Goal: Task Accomplishment & Management: Use online tool/utility

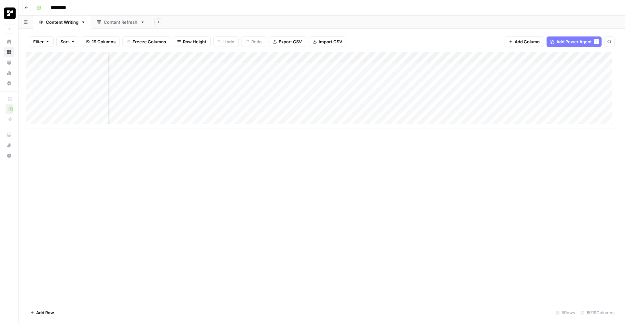
scroll to position [0, 356]
click at [508, 68] on div "Add Column" at bounding box center [321, 90] width 591 height 77
click at [116, 23] on div "Content Refresh" at bounding box center [121, 22] width 34 height 7
click at [195, 54] on button "Add Column" at bounding box center [189, 57] width 34 height 8
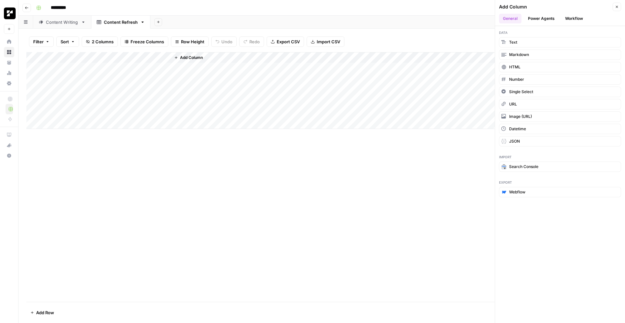
click at [540, 16] on button "Power Agents" at bounding box center [541, 19] width 35 height 10
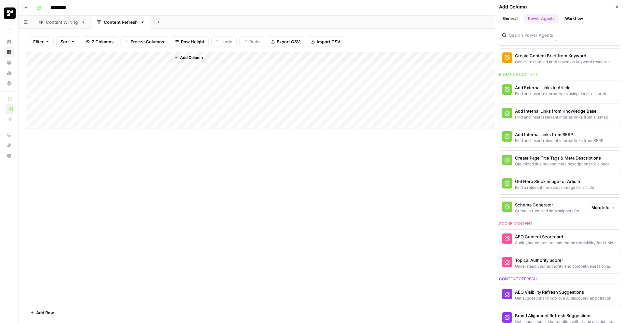
scroll to position [142, 0]
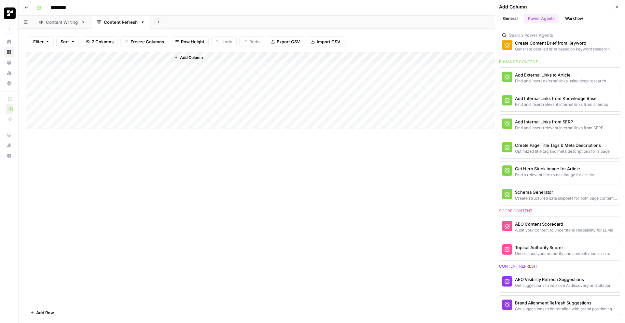
click at [211, 224] on div "Add Column" at bounding box center [321, 177] width 591 height 250
click at [61, 27] on link "Content Writing" at bounding box center [62, 22] width 58 height 13
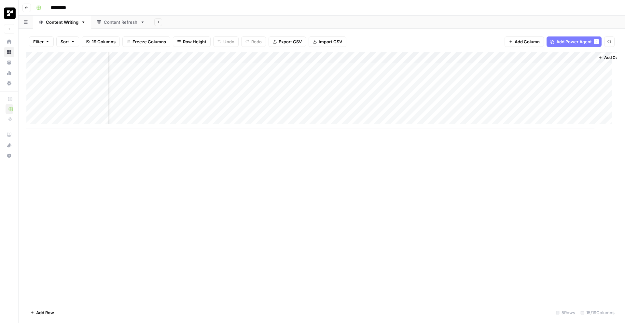
scroll to position [0, 356]
click at [467, 157] on div "Add Column" at bounding box center [321, 177] width 591 height 250
click at [114, 25] on div "Content Refresh" at bounding box center [121, 22] width 34 height 7
click at [188, 59] on span "Add Column" at bounding box center [191, 58] width 23 height 6
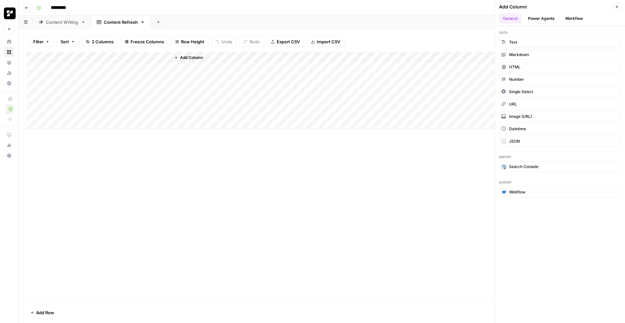
click at [581, 21] on button "Workflow" at bounding box center [574, 19] width 26 height 10
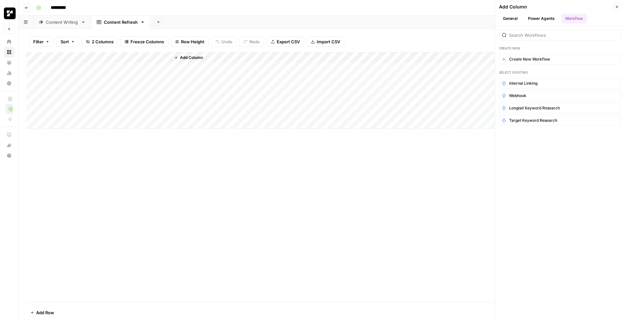
click at [570, 18] on button "Workflow" at bounding box center [574, 19] width 26 height 10
click at [572, 17] on button "Workflow" at bounding box center [574, 19] width 26 height 10
click at [545, 59] on span "Create New Workflow" at bounding box center [529, 59] width 41 height 6
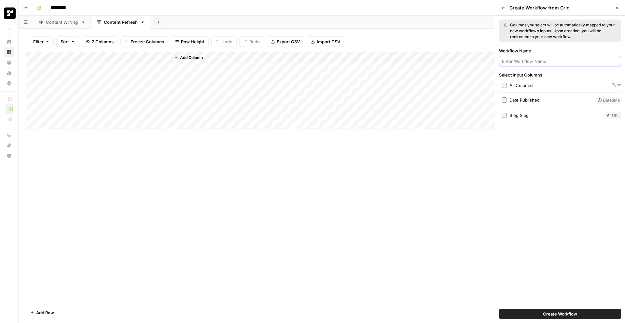
click at [540, 62] on input "Workflow Name" at bounding box center [560, 61] width 116 height 7
click at [389, 188] on div "Add Column" at bounding box center [321, 177] width 591 height 250
click at [529, 57] on div at bounding box center [560, 61] width 122 height 10
type input "C"
type input "W"
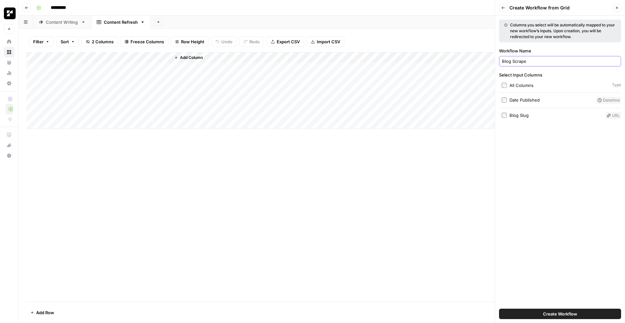
type input "Blog Scrape"
click at [559, 171] on div "Columns you select will be automatically mapped to your new workflow’s inputs. …" at bounding box center [560, 169] width 130 height 307
click at [528, 110] on div "Select Input Columns All Columns Type Date Published Datetime Blog Slug URL" at bounding box center [560, 96] width 122 height 48
click at [525, 115] on div "Blog Slug" at bounding box center [518, 115] width 19 height 7
click at [565, 317] on span "Create Workflow" at bounding box center [560, 314] width 34 height 7
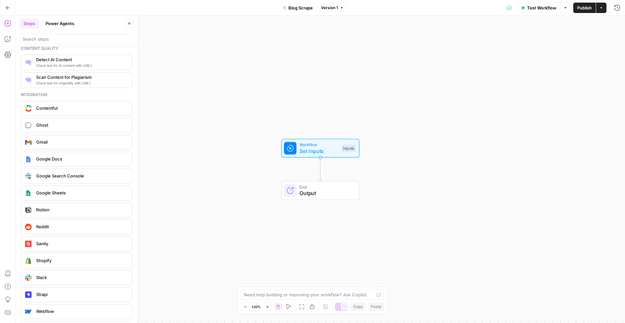
scroll to position [1143, 0]
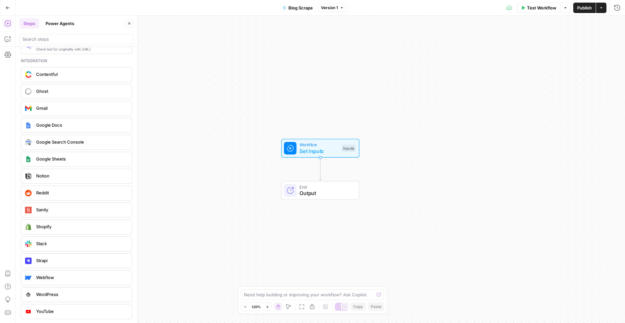
click at [87, 280] on span "Webflow" at bounding box center [81, 277] width 91 height 7
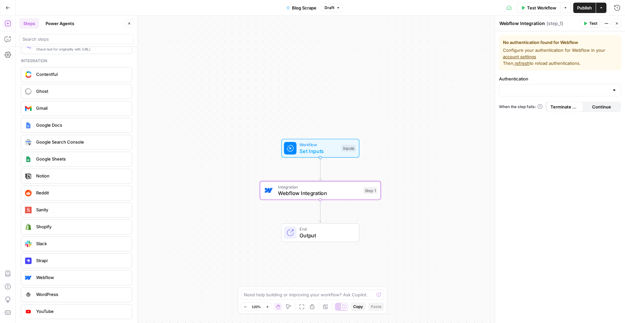
click at [605, 24] on icon "button" at bounding box center [607, 23] width 4 height 4
click at [584, 53] on span "Delete Step" at bounding box center [586, 52] width 31 height 7
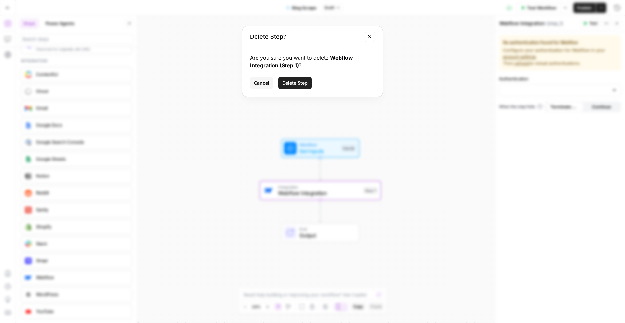
click at [297, 78] on button "Delete Step" at bounding box center [294, 83] width 33 height 12
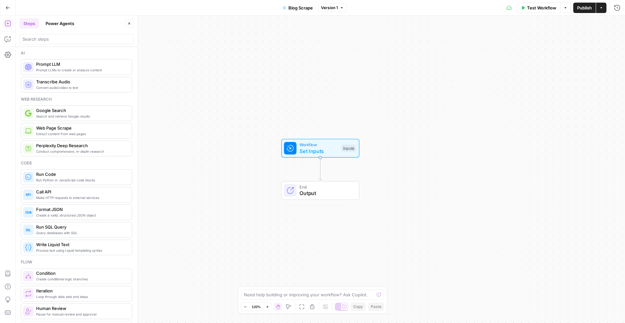
scroll to position [0, 0]
click at [68, 133] on span "Extract content from web pages" at bounding box center [81, 134] width 91 height 5
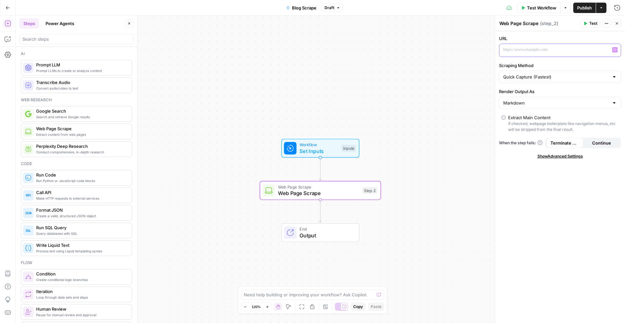
click at [530, 49] on p at bounding box center [554, 50] width 103 height 7
click at [616, 47] on div "“/” to reference Variables Menu" at bounding box center [559, 50] width 121 height 13
click at [615, 50] on icon "button" at bounding box center [614, 49] width 3 height 3
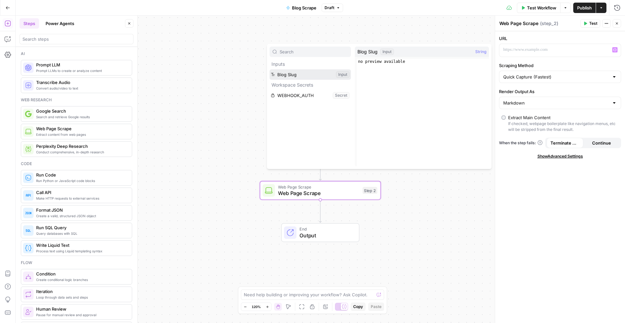
click at [295, 72] on button "Select variable Blog Slug" at bounding box center [310, 74] width 81 height 10
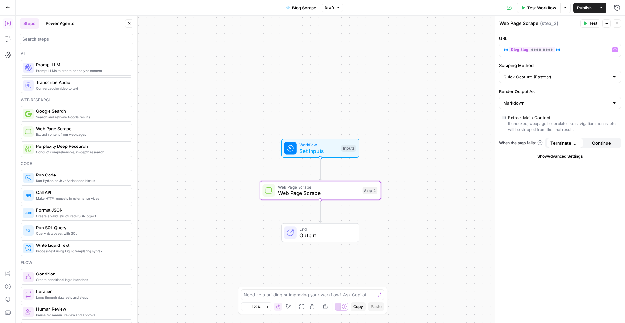
click at [593, 209] on div "URL ** ********* ** Variables Menu Scraping Method Quick Capture (Fastest) Rend…" at bounding box center [560, 177] width 130 height 292
click at [540, 80] on div "Quick Capture (Fastest)" at bounding box center [560, 77] width 122 height 12
click at [546, 103] on span "Detailed Scrape (Slowest)" at bounding box center [559, 102] width 108 height 7
type input "Detailed Scrape (Slowest)"
click at [541, 72] on div "Detailed Scrape (Slowest)" at bounding box center [560, 77] width 122 height 12
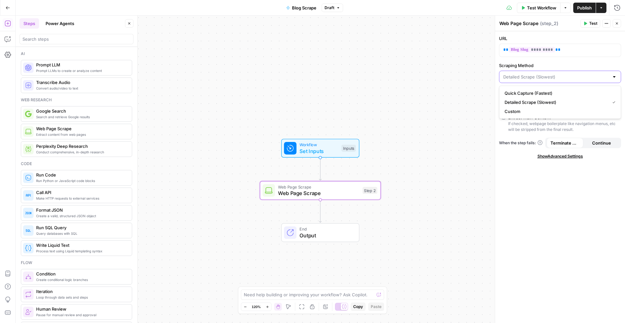
click at [540, 75] on input "Scraping Method" at bounding box center [556, 77] width 106 height 7
click at [522, 106] on button "Detailed Scrape (Slowest)" at bounding box center [560, 102] width 116 height 9
type input "Detailed Scrape (Slowest)"
click at [523, 77] on input "Scraping Method" at bounding box center [556, 77] width 106 height 7
click at [520, 110] on span "Custom" at bounding box center [559, 111] width 108 height 7
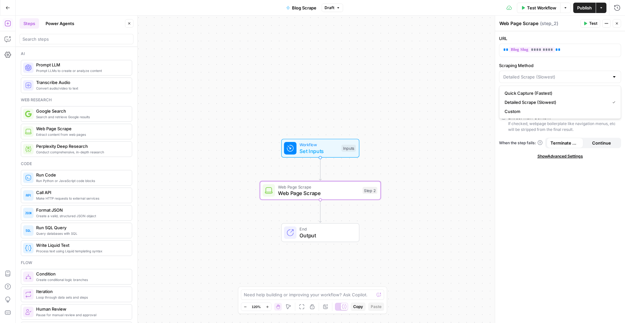
type input "Custom"
click at [522, 102] on input "Render Output As" at bounding box center [556, 103] width 106 height 7
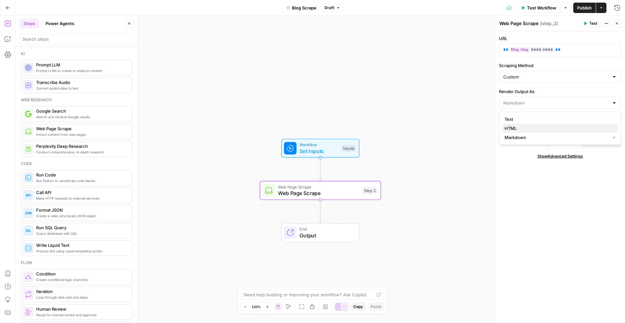
click at [518, 126] on span "HTML" at bounding box center [559, 128] width 108 height 7
type input "HTML"
click at [518, 207] on div "URL ** ********* ** Scraping Method Custom Render Output As HTML Extract Main C…" at bounding box center [560, 177] width 130 height 292
drag, startPoint x: 583, startPoint y: 128, endPoint x: 536, endPoint y: 124, distance: 47.0
click at [536, 124] on div "If checked, webpage boilerplate like navigation menus, etc will be stripped fro…" at bounding box center [563, 127] width 110 height 12
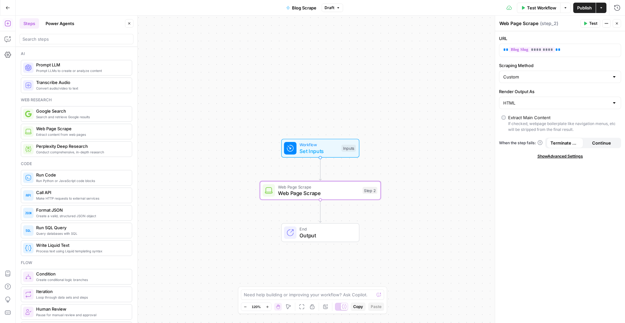
click at [525, 206] on div "URL ** ********* ** Scraping Method Custom Render Output As HTML Extract Main C…" at bounding box center [560, 177] width 130 height 292
click at [509, 80] on div "Custom" at bounding box center [560, 77] width 122 height 12
click at [520, 103] on span "Detailed Scrape (Slowest)" at bounding box center [559, 102] width 108 height 7
type input "Detailed Scrape (Slowest)"
click at [545, 202] on div "URL ** ********* ** Scraping Method Detailed Scrape (Slowest) Render Output As …" at bounding box center [560, 177] width 130 height 292
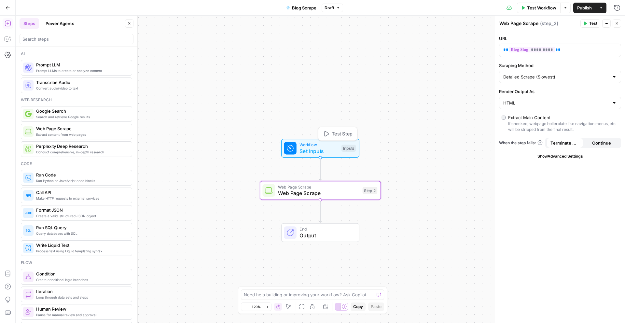
click at [309, 150] on span "Set Inputs" at bounding box center [319, 151] width 39 height 8
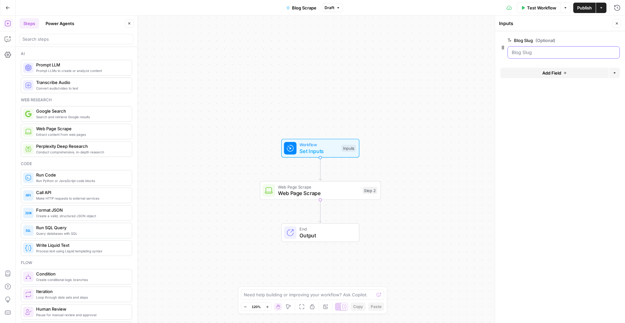
click at [549, 51] on Slug "Blog Slug (Optional)" at bounding box center [564, 52] width 104 height 7
click at [551, 48] on div at bounding box center [564, 52] width 112 height 12
click at [551, 52] on Slug "Blog Slug (Optional)" at bounding box center [564, 52] width 104 height 7
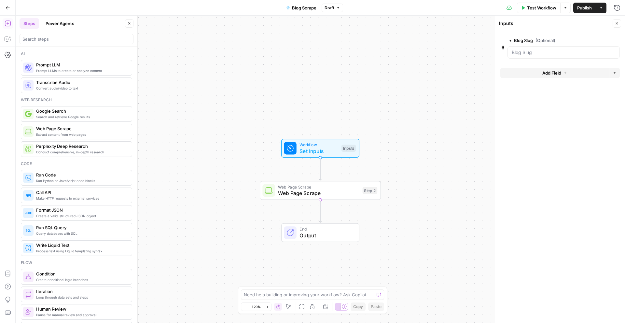
click at [535, 8] on span "Test Workflow" at bounding box center [541, 8] width 29 height 7
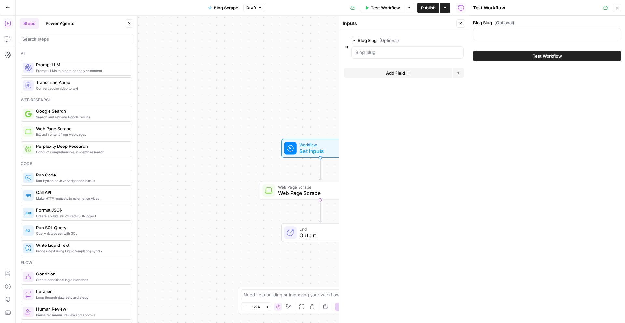
click at [533, 40] on div at bounding box center [547, 34] width 148 height 12
click at [532, 35] on input "Blog Slug (Optional)" at bounding box center [547, 34] width 140 height 7
paste input "[DOMAIN_NAME][URL]"
type input "[DOMAIN_NAME][URL]"
click at [540, 50] on div "Test Workflow" at bounding box center [547, 56] width 148 height 18
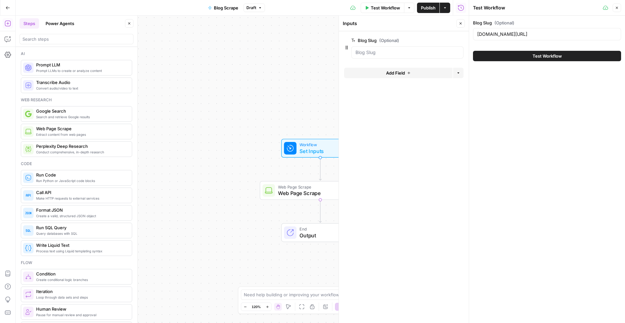
click at [538, 55] on span "Test Workflow" at bounding box center [547, 56] width 29 height 7
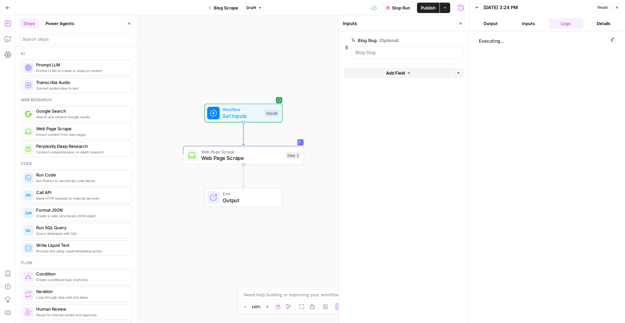
drag, startPoint x: 273, startPoint y: 108, endPoint x: 197, endPoint y: 73, distance: 84.5
click at [197, 73] on div "Workflow Set Inputs Inputs Web Page Scrape Web Page Scrape Step 2 End Output" at bounding box center [242, 169] width 453 height 307
click at [234, 87] on div "Workflow Set Inputs Inputs Web Page Scrape Web Page Scrape Step 2 End Output" at bounding box center [242, 169] width 453 height 307
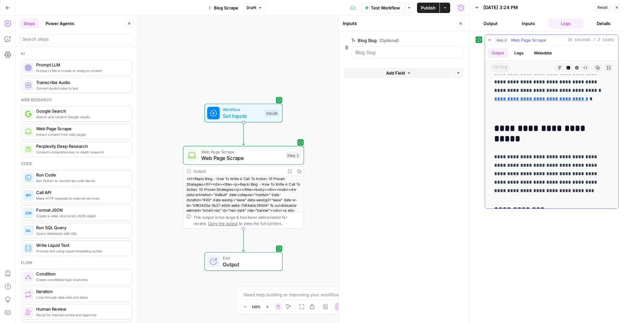
scroll to position [1094, 0]
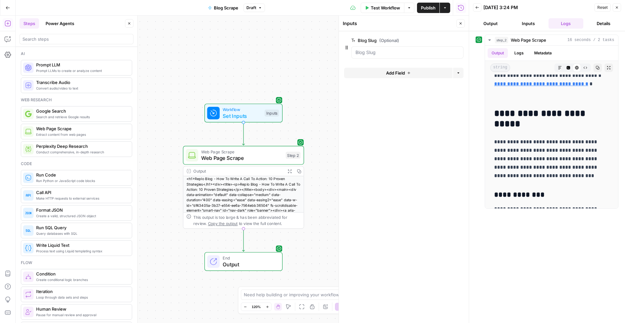
click at [551, 279] on div "**********" at bounding box center [547, 177] width 143 height 285
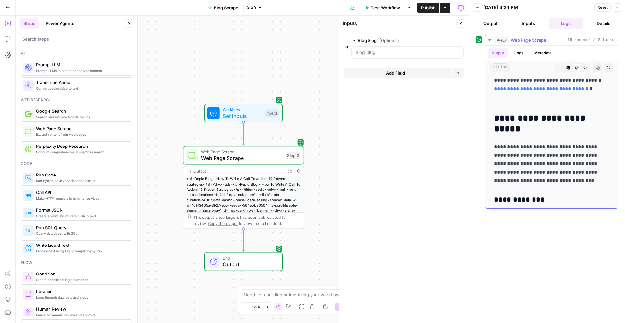
scroll to position [1083, 0]
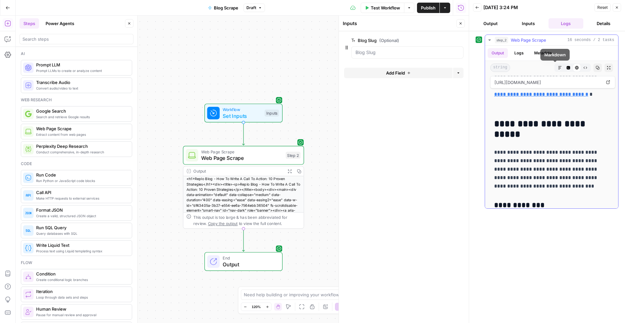
click at [558, 66] on button "Markdown" at bounding box center [560, 67] width 8 height 8
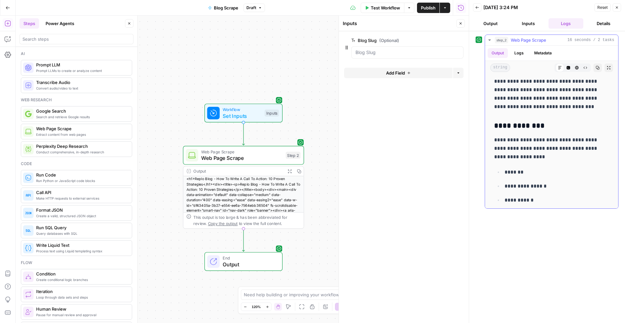
scroll to position [1307, 0]
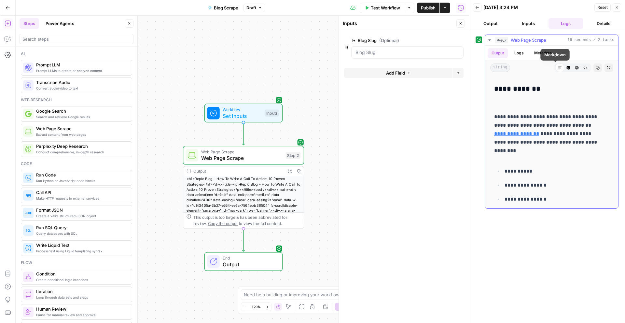
click at [566, 67] on icon "button" at bounding box center [568, 68] width 4 height 4
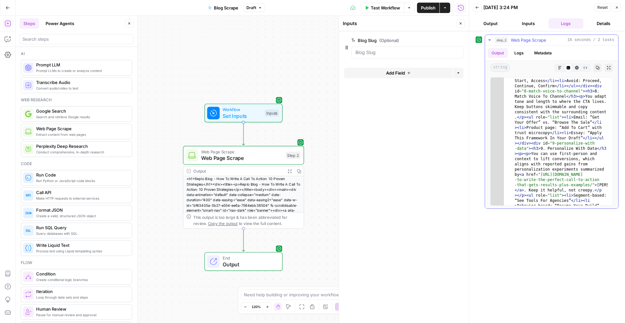
scroll to position [1442, 0]
click at [579, 66] on button "HTML Viewer" at bounding box center [577, 67] width 8 height 8
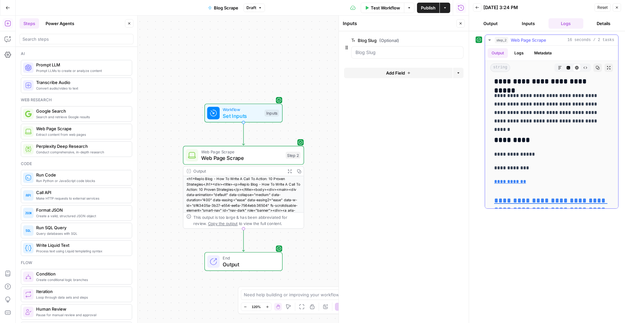
scroll to position [6672, 0]
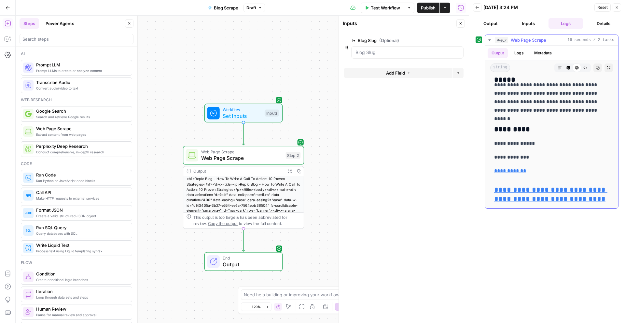
drag, startPoint x: 521, startPoint y: 131, endPoint x: 535, endPoint y: 167, distance: 38.6
click at [535, 161] on p "**********" at bounding box center [549, 157] width 110 height 8
drag, startPoint x: 513, startPoint y: 143, endPoint x: 517, endPoint y: 159, distance: 17.1
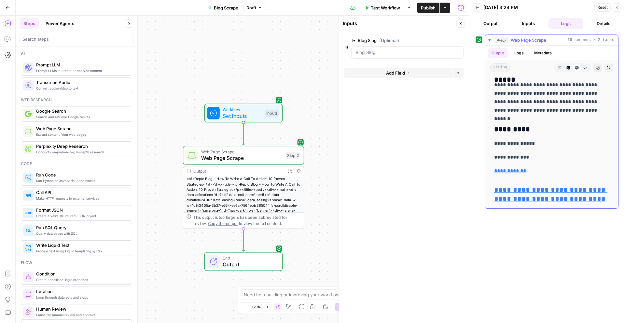
click at [517, 159] on p "**********" at bounding box center [549, 157] width 110 height 8
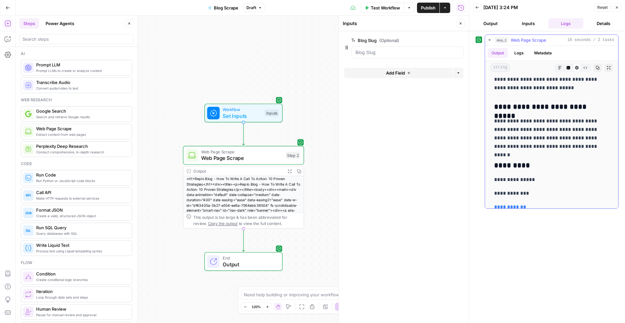
scroll to position [6636, 0]
drag, startPoint x: 540, startPoint y: 123, endPoint x: 552, endPoint y: 150, distance: 30.4
click at [552, 150] on p "**********" at bounding box center [549, 134] width 110 height 34
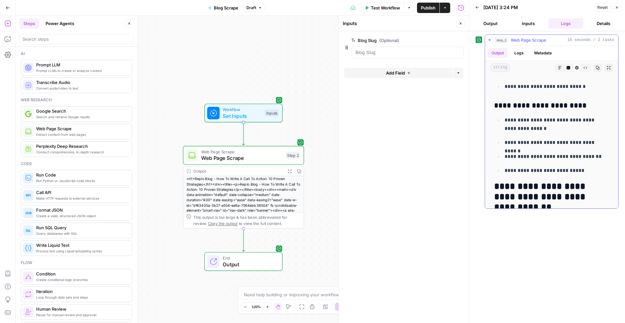
scroll to position [6012, 0]
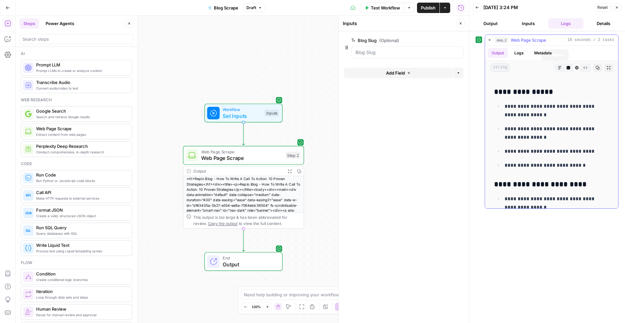
click at [558, 69] on icon "button" at bounding box center [559, 67] width 3 height 3
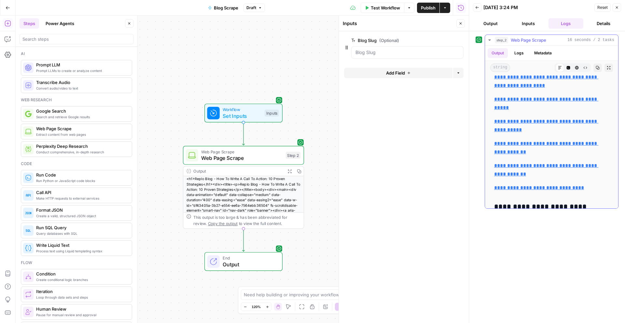
scroll to position [0, 0]
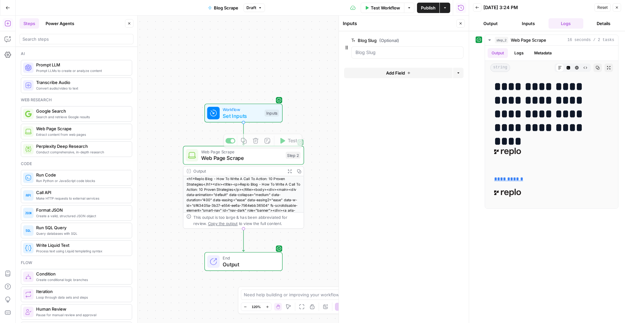
click at [242, 164] on div "Web Page Scrape Web Page Scrape Step 2 Copy step Delete step Add Note Test Outp…" at bounding box center [243, 187] width 121 height 83
click at [244, 159] on span "Web Page Scrape" at bounding box center [241, 158] width 81 height 8
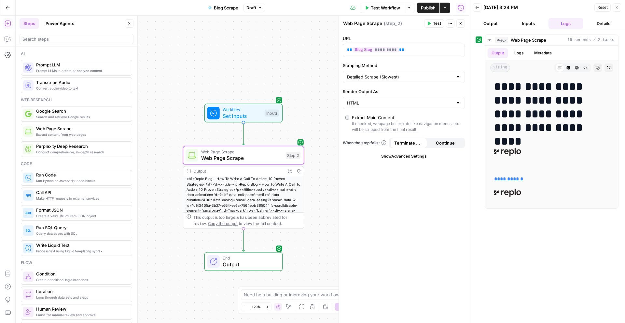
click at [415, 157] on span "Show Advanced Settings" at bounding box center [404, 156] width 46 height 6
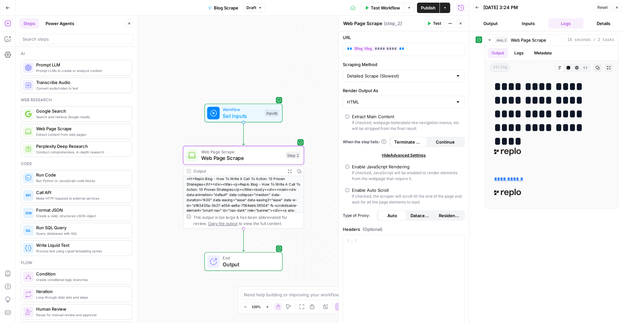
scroll to position [1, 0]
drag, startPoint x: 376, startPoint y: 170, endPoint x: 435, endPoint y: 188, distance: 61.7
click at [0, 0] on form "URL ** ********* ** Scraping Method Detailed Scrape (Slowest) Render Output As …" at bounding box center [0, 0] width 0 height 0
click at [530, 280] on div "**********" at bounding box center [547, 177] width 143 height 285
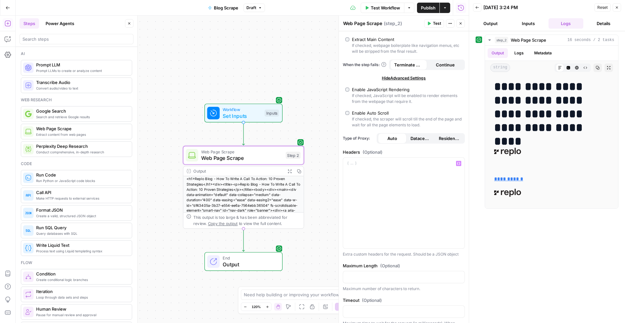
scroll to position [0, 0]
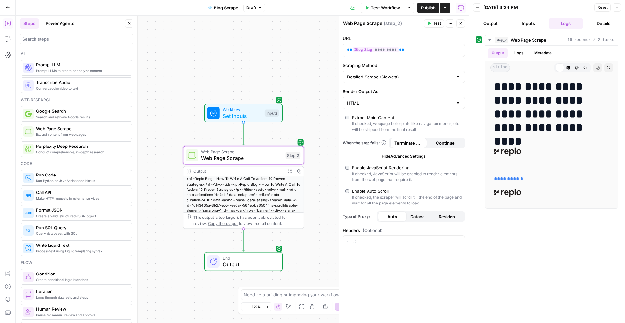
click at [366, 174] on div "If checked, JavaScript will be enabled to render elements from the webpage that…" at bounding box center [407, 177] width 110 height 12
type input "Custom"
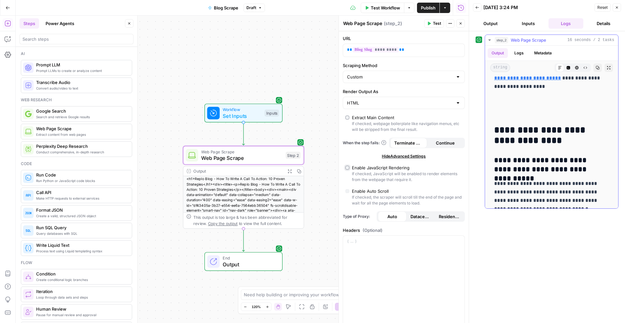
scroll to position [6056, 0]
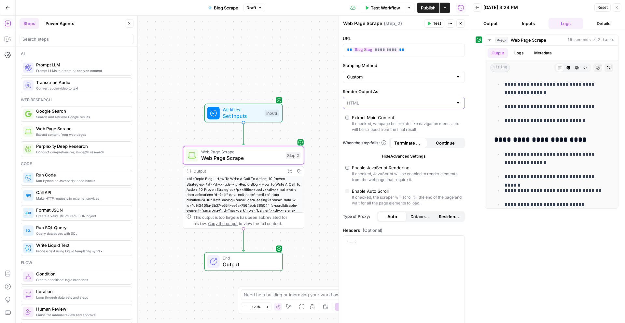
click at [378, 104] on input "Render Output As" at bounding box center [400, 103] width 106 height 7
click at [389, 118] on span "Text" at bounding box center [400, 119] width 104 height 7
type input "Text"
click at [389, 167] on div "Enable JavaScript Rendering" at bounding box center [381, 167] width 58 height 7
click at [436, 105] on input "Render Output As" at bounding box center [400, 103] width 106 height 7
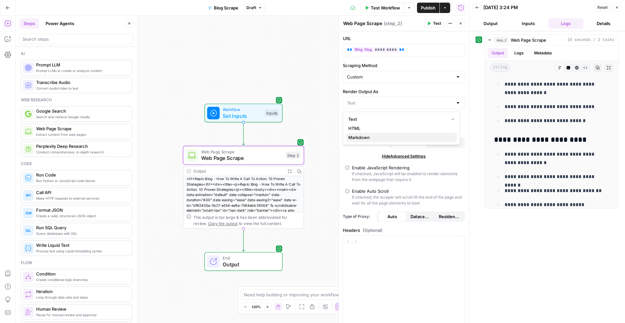
click at [437, 140] on span "Markdown" at bounding box center [400, 137] width 104 height 7
type input "Markdown"
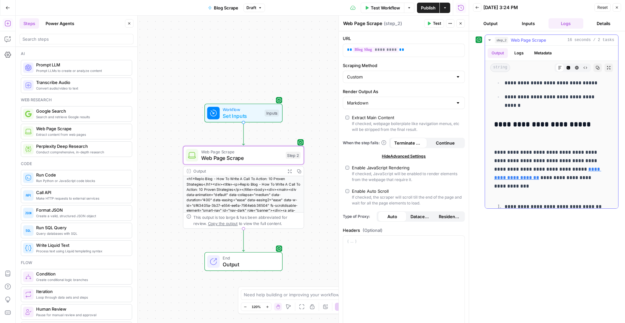
scroll to position [1970, 0]
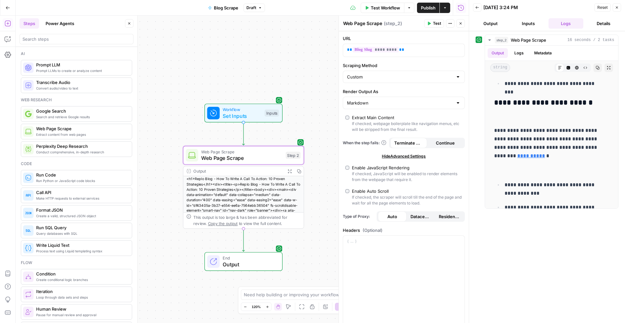
click at [438, 20] on button "Test" at bounding box center [434, 23] width 20 height 8
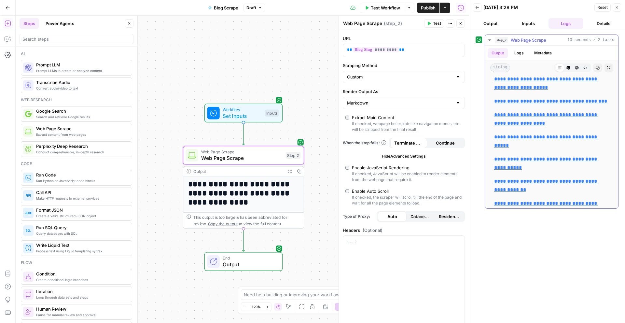
scroll to position [586, 0]
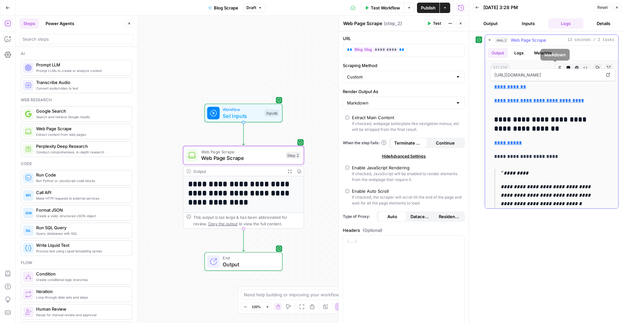
click at [567, 66] on icon "button" at bounding box center [569, 68] width 4 height 4
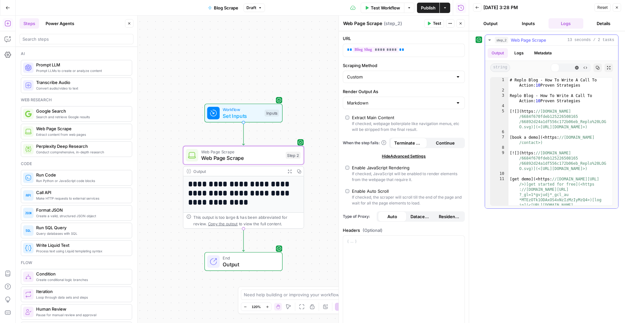
scroll to position [0, 0]
click at [559, 68] on icon "button" at bounding box center [559, 67] width 3 height 3
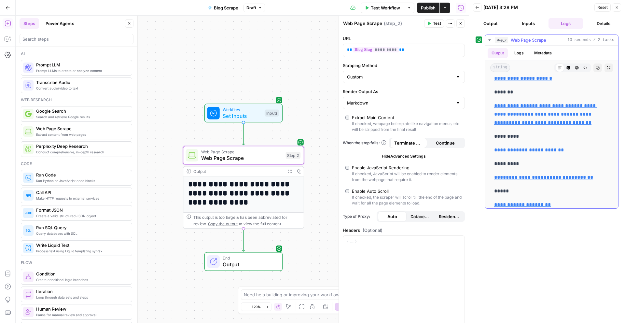
scroll to position [6673, 0]
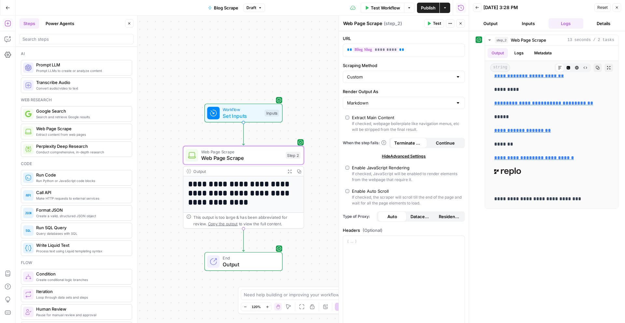
click at [557, 257] on div "**********" at bounding box center [547, 177] width 143 height 285
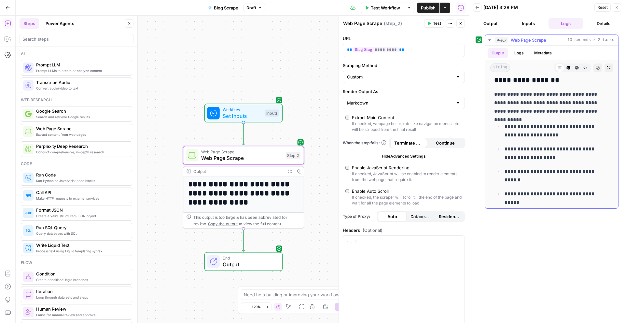
scroll to position [3858, 0]
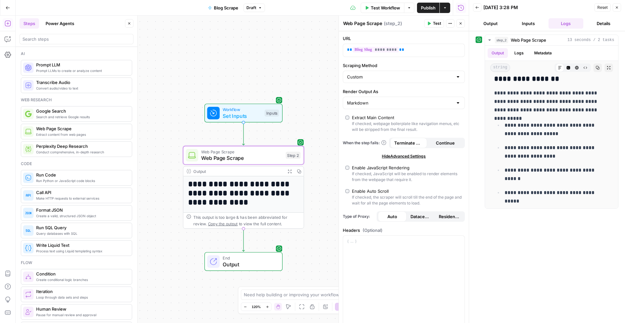
click at [508, 241] on div "**********" at bounding box center [547, 177] width 143 height 285
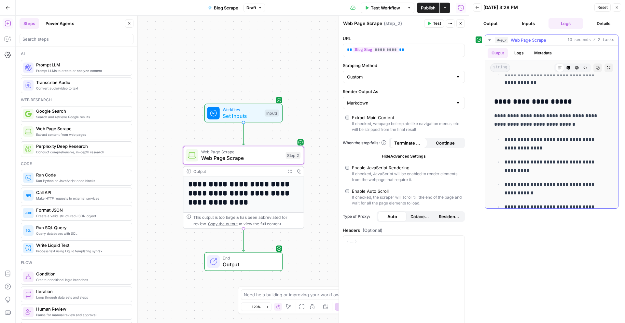
scroll to position [3635, 0]
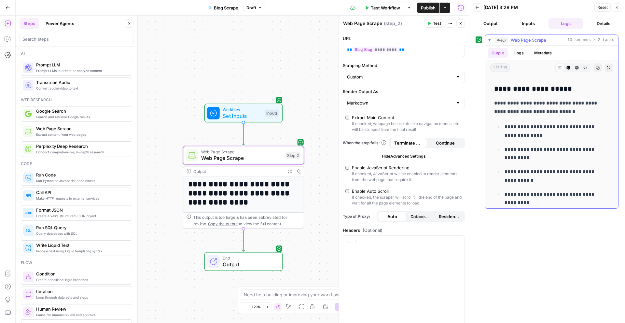
click at [535, 162] on p "**********" at bounding box center [555, 153] width 100 height 17
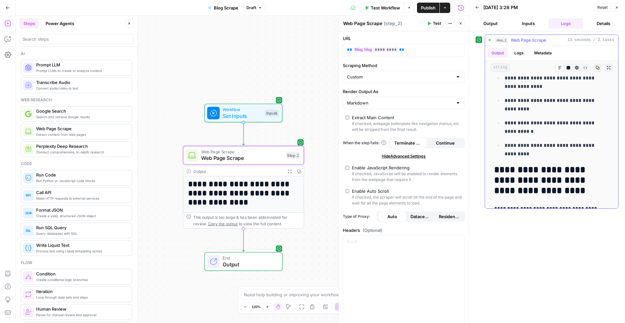
scroll to position [3684, 0]
click at [540, 129] on p "**********" at bounding box center [555, 127] width 100 height 17
click at [539, 119] on ul "**********" at bounding box center [551, 115] width 115 height 85
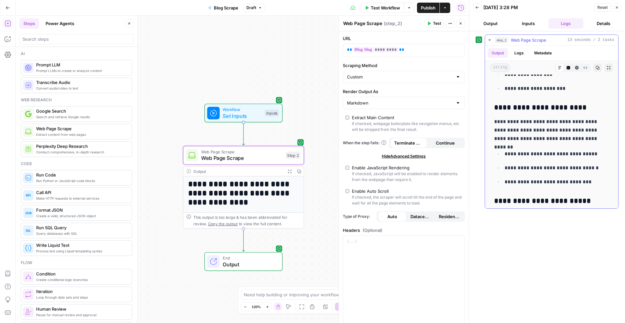
scroll to position [2327, 0]
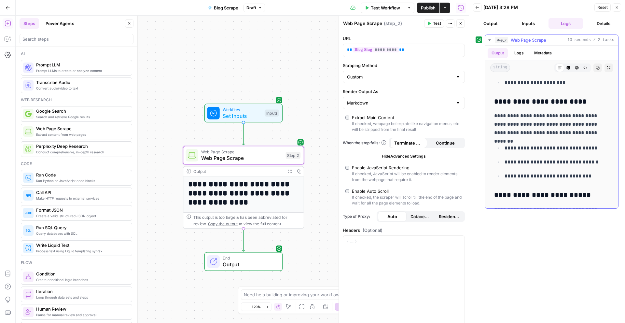
click at [583, 66] on button "Raw Output" at bounding box center [585, 67] width 8 height 8
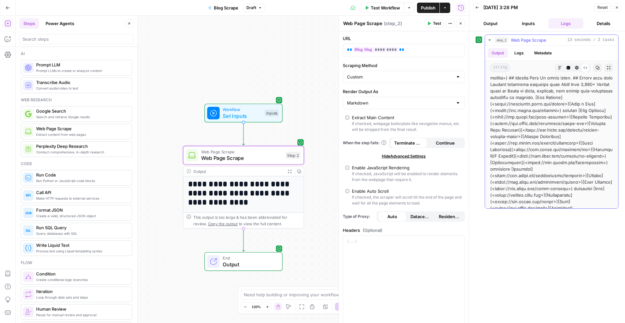
click at [575, 67] on icon "button" at bounding box center [577, 68] width 4 height 4
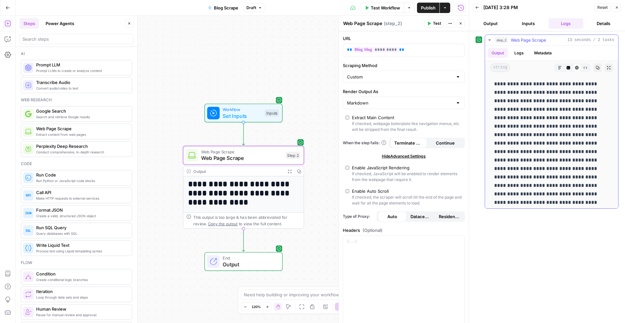
click at [566, 67] on button "Code Editor" at bounding box center [568, 67] width 8 height 8
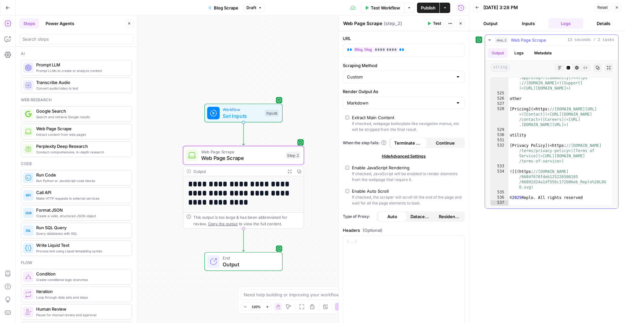
scroll to position [4893, 0]
click at [455, 75] on div at bounding box center [457, 77] width 5 height 7
type input "Custom"
type textarea "**********"
click at [587, 146] on div "[ Docs ] ( <https: //[DOMAIN_NAME] >)[Reploversity](<[URL] .app/learn>)[Blog](<…" at bounding box center [558, 142] width 99 height 164
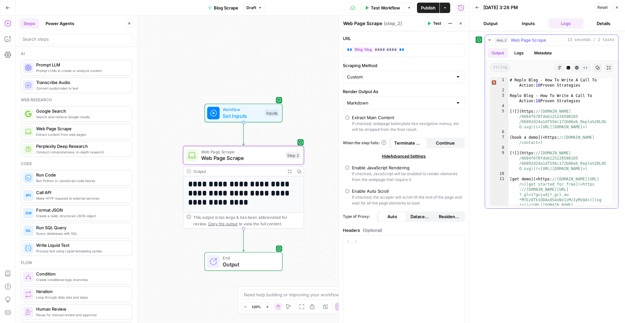
scroll to position [0, 0]
click at [578, 286] on div "**********" at bounding box center [547, 177] width 143 height 285
click at [271, 145] on button "Add Note" at bounding box center [267, 141] width 10 height 10
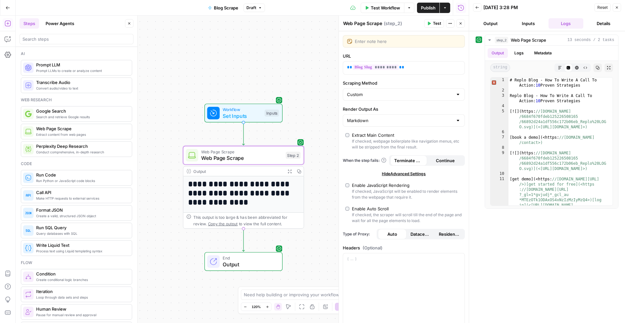
click at [523, 242] on div "**********" at bounding box center [547, 177] width 143 height 285
click at [457, 23] on button "Close" at bounding box center [460, 23] width 8 height 8
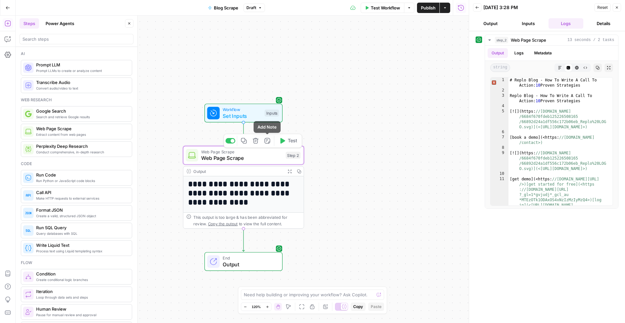
click at [262, 156] on span "Web Page Scrape" at bounding box center [241, 158] width 81 height 8
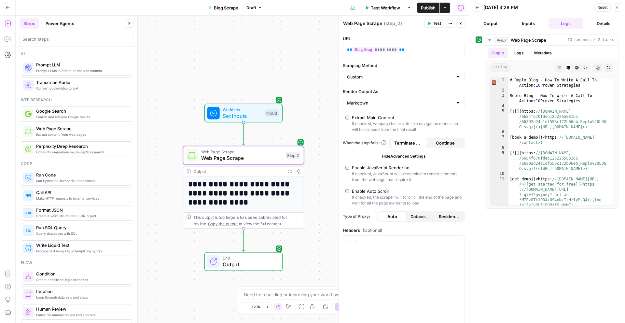
click at [88, 196] on span "Make HTTP requests to external services" at bounding box center [81, 198] width 91 height 5
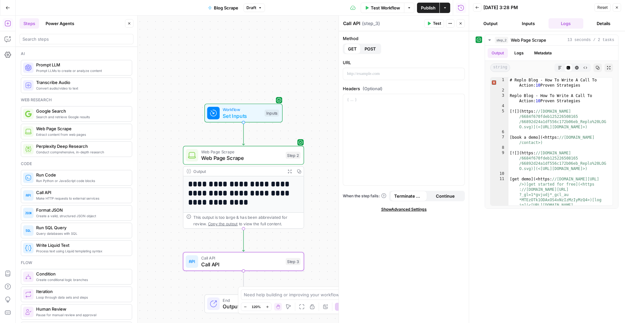
click at [237, 151] on span "Web Page Scrape" at bounding box center [241, 151] width 81 height 6
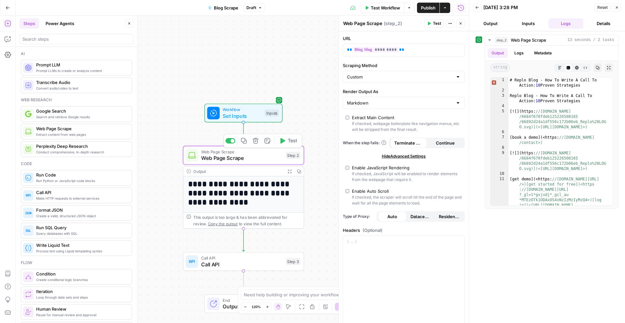
click at [232, 143] on div at bounding box center [231, 141] width 10 height 6
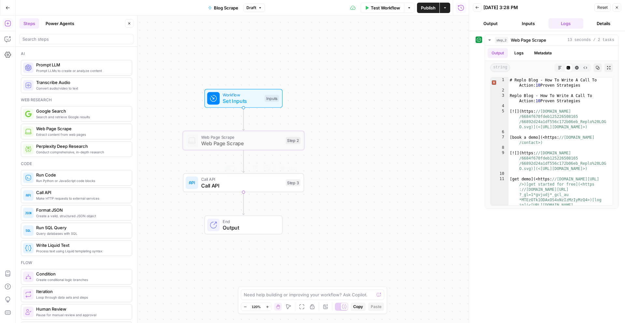
click at [254, 180] on span "Call API" at bounding box center [241, 179] width 81 height 6
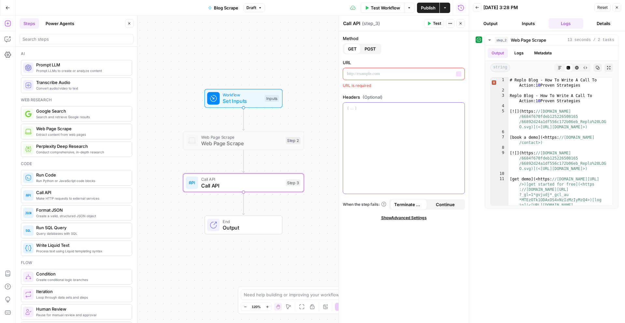
click at [405, 113] on div at bounding box center [403, 148] width 121 height 91
click at [371, 49] on span "POST" at bounding box center [370, 49] width 11 height 7
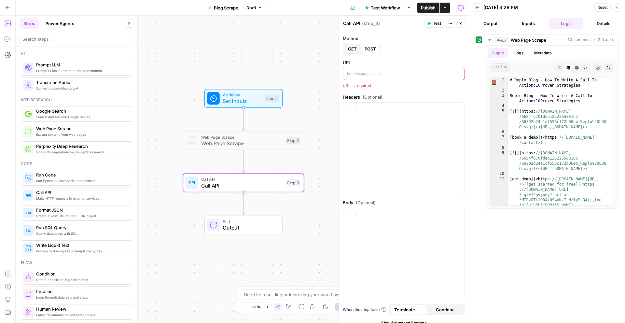
click at [352, 49] on span "GET" at bounding box center [352, 49] width 9 height 7
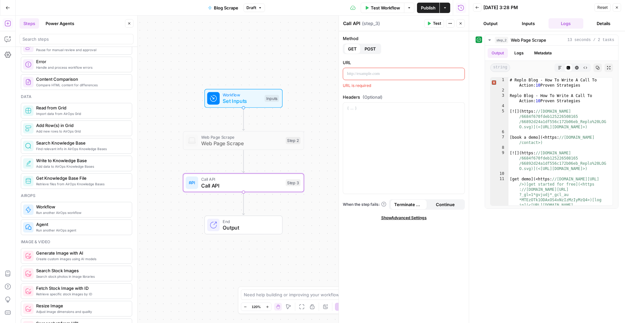
scroll to position [244, 0]
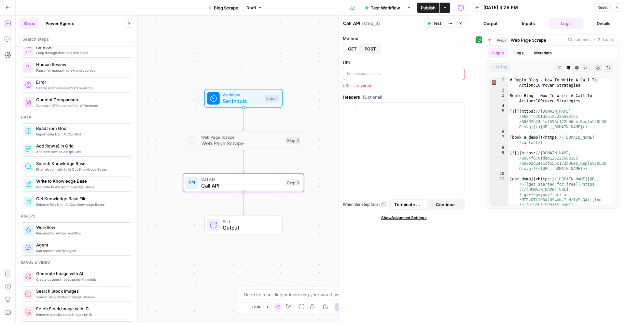
click at [75, 145] on span "Add Row(s) in Grid" at bounding box center [81, 146] width 91 height 7
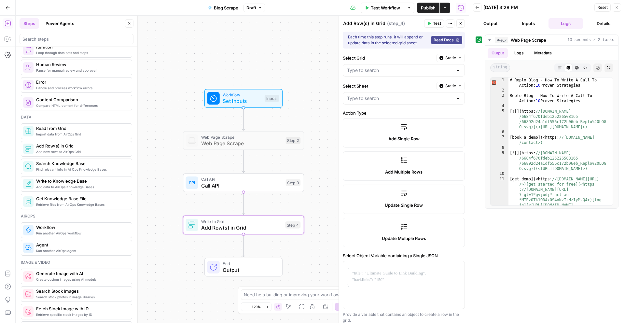
scroll to position [0, 0]
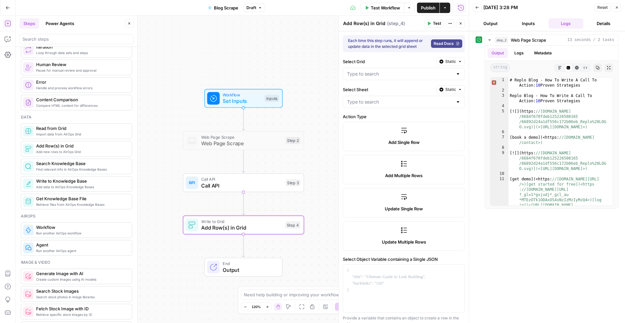
click at [393, 195] on label "Update Single Row" at bounding box center [404, 202] width 122 height 29
click at [395, 147] on label "Add Single Row" at bounding box center [404, 136] width 122 height 29
click at [393, 77] on input "Select Grid" at bounding box center [400, 74] width 106 height 7
click at [385, 102] on input "Select Sheet" at bounding box center [400, 102] width 106 height 7
click at [380, 74] on input "Select Grid" at bounding box center [400, 74] width 106 height 7
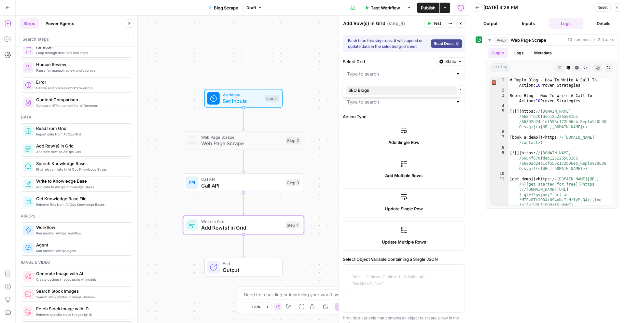
click at [374, 87] on span "SEO Blogs" at bounding box center [400, 90] width 104 height 7
type input "SEO Blogs"
click at [374, 99] on input "Select Sheet" at bounding box center [400, 102] width 106 height 7
click at [378, 127] on span "Content Refresh" at bounding box center [400, 127] width 104 height 7
type input "Content Refresh"
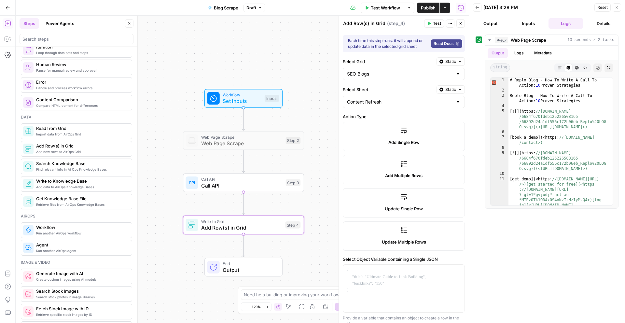
click at [376, 108] on div "Content Refresh" at bounding box center [404, 102] width 122 height 12
type input "Content Refresh"
click at [535, 267] on div "**********" at bounding box center [547, 177] width 143 height 285
click at [445, 61] on span "Static" at bounding box center [450, 62] width 11 height 6
click at [505, 240] on div "**********" at bounding box center [547, 177] width 143 height 285
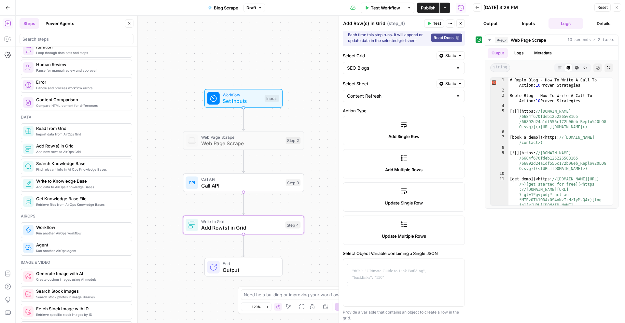
scroll to position [10, 0]
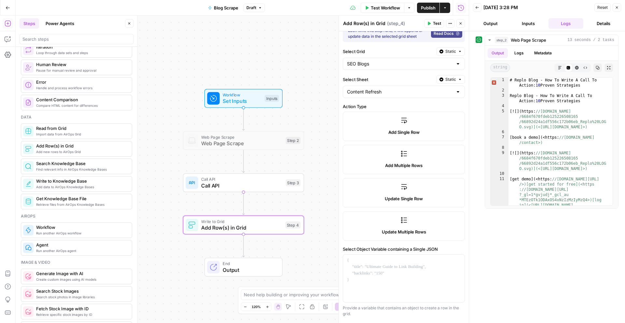
click at [530, 227] on div "**********" at bounding box center [547, 177] width 143 height 285
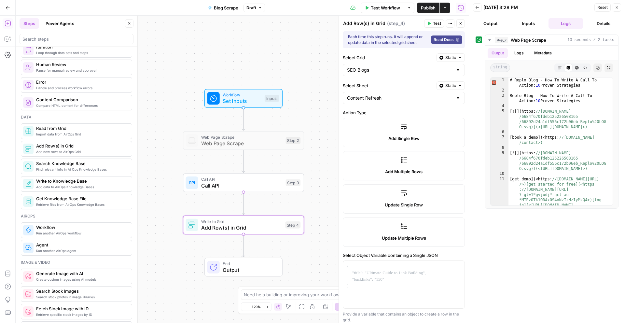
scroll to position [0, 0]
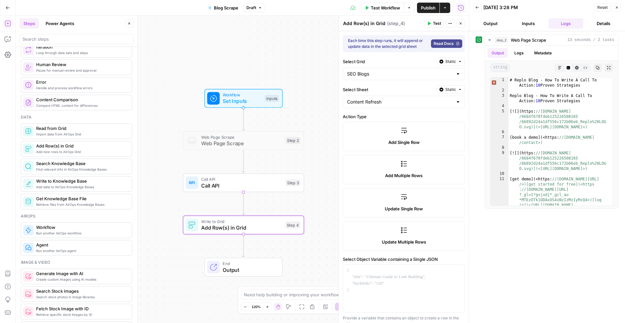
click at [618, 7] on icon "button" at bounding box center [617, 8] width 4 height 4
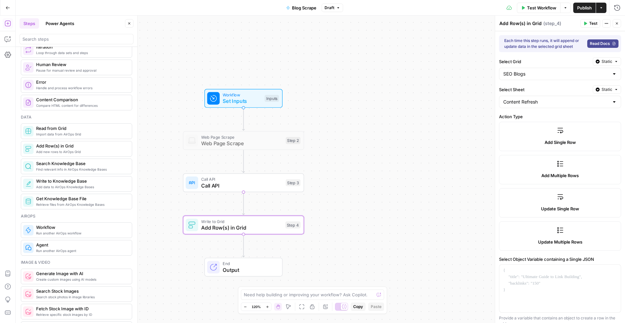
click at [233, 182] on span "Call API" at bounding box center [241, 186] width 81 height 8
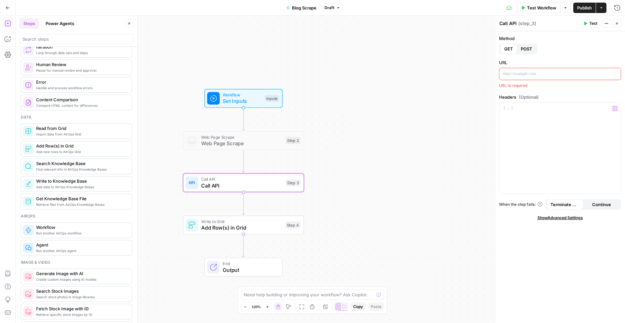
click at [555, 76] on p at bounding box center [560, 74] width 114 height 7
click at [570, 251] on div "**********" at bounding box center [560, 177] width 130 height 292
click at [528, 47] on span "POST" at bounding box center [526, 49] width 11 height 7
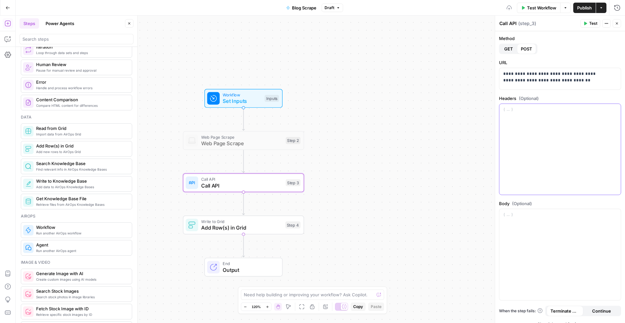
click at [562, 118] on div at bounding box center [559, 149] width 121 height 91
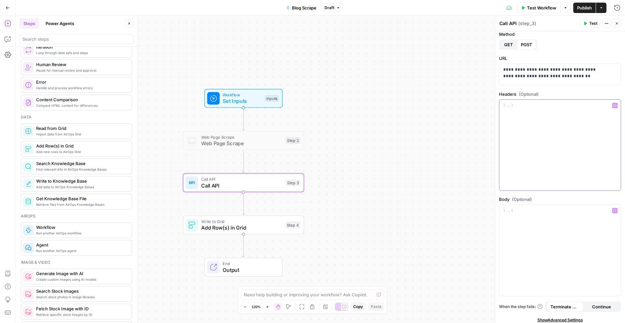
scroll to position [8, 0]
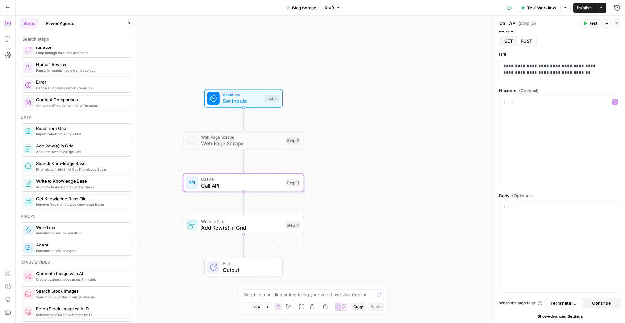
click at [572, 317] on span "Show Advanced Settings" at bounding box center [560, 317] width 46 height 6
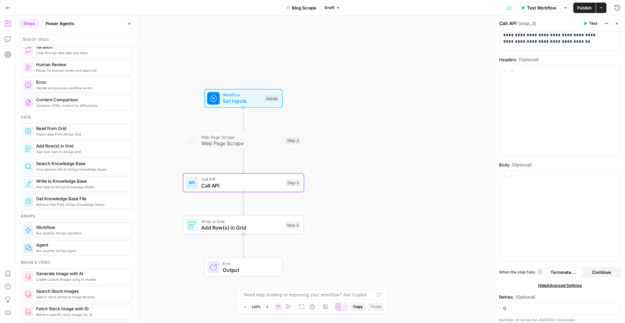
scroll to position [42, 0]
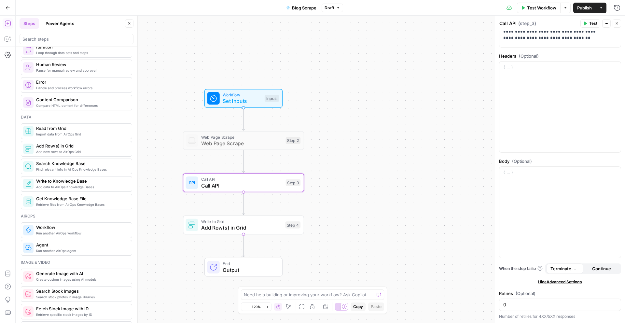
click at [595, 270] on span "Continue" at bounding box center [601, 268] width 19 height 7
click at [571, 270] on span "Terminate Workflow" at bounding box center [565, 268] width 29 height 7
click at [526, 76] on div at bounding box center [559, 107] width 121 height 91
drag, startPoint x: 544, startPoint y: 79, endPoint x: 534, endPoint y: 67, distance: 15.7
click at [543, 78] on div at bounding box center [559, 107] width 121 height 91
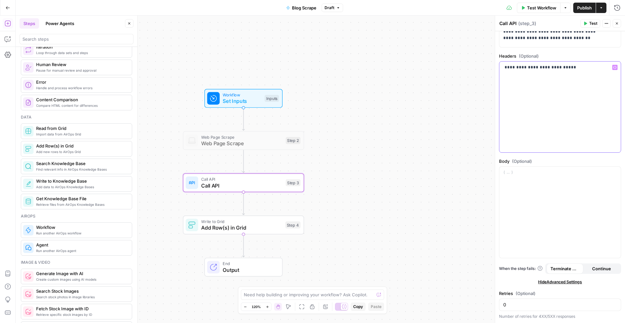
click at [588, 85] on div "**********" at bounding box center [559, 107] width 121 height 91
click at [613, 67] on icon "button" at bounding box center [614, 67] width 3 height 3
type textarea "**********"
click at [416, 80] on div "[DOMAIN_NAME][URL]" at bounding box center [423, 135] width 132 height 118
click at [541, 159] on label "Body (Optional)" at bounding box center [560, 161] width 122 height 7
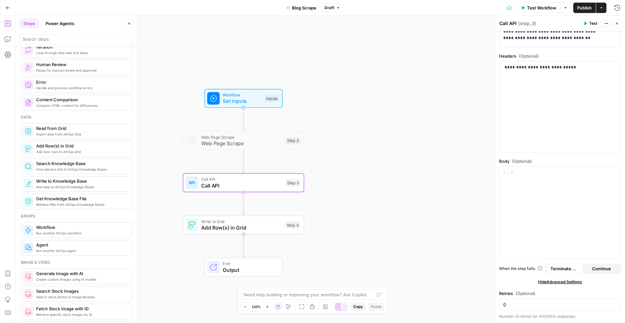
scroll to position [0, 0]
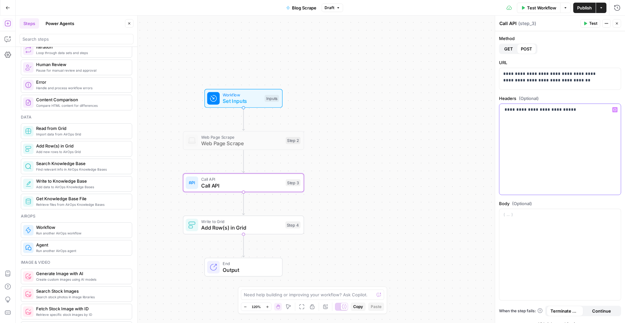
click at [506, 107] on p "**********" at bounding box center [557, 109] width 109 height 7
click at [556, 93] on div "**********" at bounding box center [560, 198] width 130 height 334
drag, startPoint x: 579, startPoint y: 115, endPoint x: 483, endPoint y: 105, distance: 96.5
click at [483, 105] on body "Replo New Home Browse Your Data Usage Settings Recent Grids SEO Blogs Recent Wo…" at bounding box center [312, 161] width 625 height 323
click at [544, 111] on p "**********" at bounding box center [557, 109] width 109 height 7
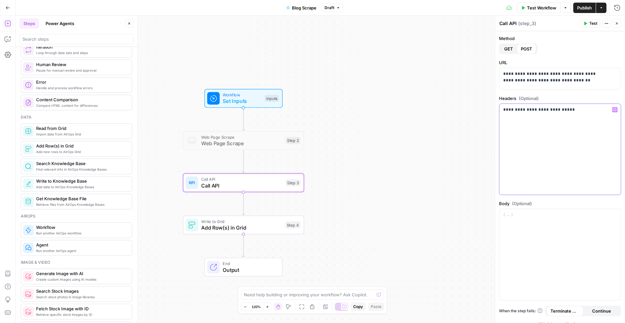
drag, startPoint x: 568, startPoint y: 110, endPoint x: 503, endPoint y: 106, distance: 65.6
click at [503, 106] on div "**********" at bounding box center [559, 149] width 121 height 91
click at [566, 49] on div "Method GET POST" at bounding box center [560, 44] width 122 height 19
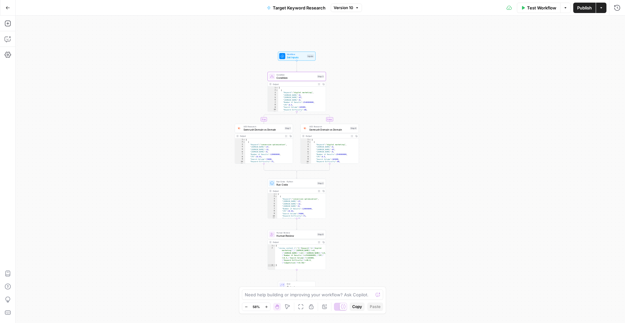
scroll to position [1, 0]
click at [6, 6] on icon "button" at bounding box center [8, 8] width 5 height 5
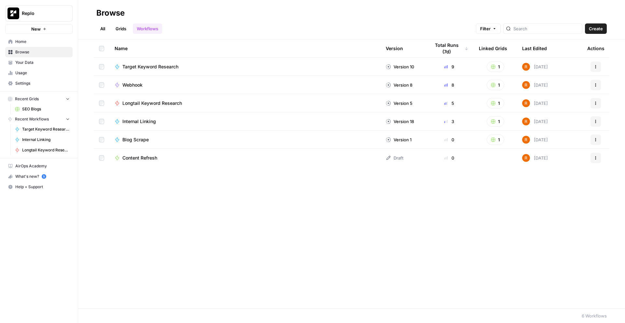
click at [36, 111] on span "SEO Blogs" at bounding box center [46, 109] width 48 height 6
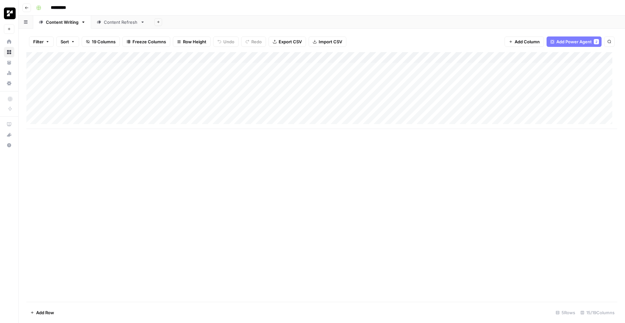
click at [112, 21] on div "Content Refresh" at bounding box center [121, 22] width 34 height 7
drag, startPoint x: 75, startPoint y: 56, endPoint x: 82, endPoint y: 77, distance: 21.7
click at [82, 77] on div "Add Column" at bounding box center [321, 90] width 591 height 77
click at [143, 56] on div "Add Column" at bounding box center [321, 90] width 591 height 77
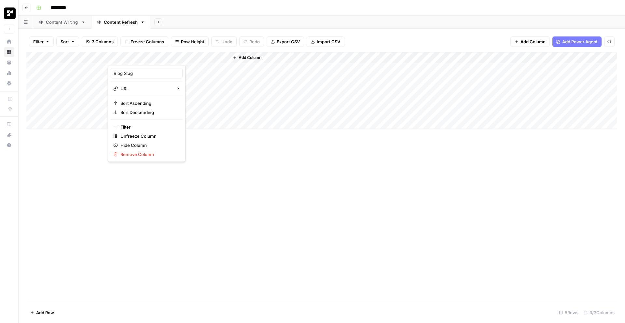
click at [54, 20] on div "Content Writing" at bounding box center [62, 22] width 33 height 7
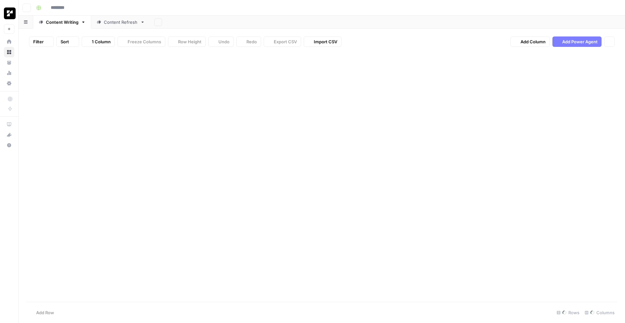
type input "*********"
click at [591, 56] on span "Add Column" at bounding box center [602, 58] width 23 height 6
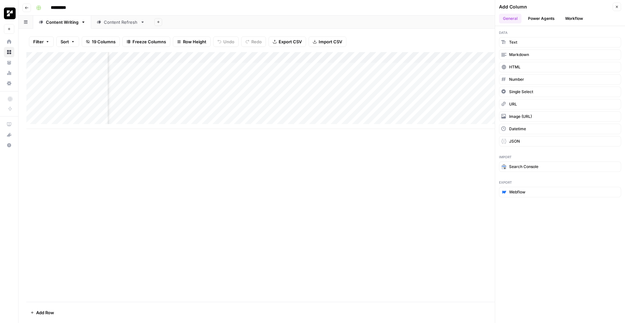
click at [425, 185] on div "Add Column" at bounding box center [321, 177] width 591 height 250
click at [426, 181] on div "Add Column" at bounding box center [321, 177] width 591 height 250
drag, startPoint x: 462, startPoint y: 160, endPoint x: 558, endPoint y: 5, distance: 182.1
click at [462, 160] on div "Add Column" at bounding box center [321, 177] width 591 height 250
click at [621, 2] on header "Add Column Close General Power Agents Workflow" at bounding box center [560, 13] width 130 height 26
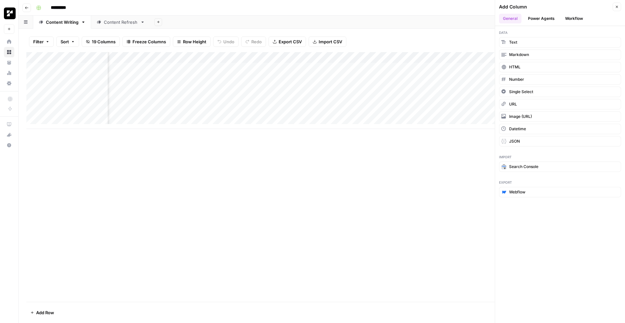
click at [619, 4] on button "Close" at bounding box center [617, 7] width 8 height 8
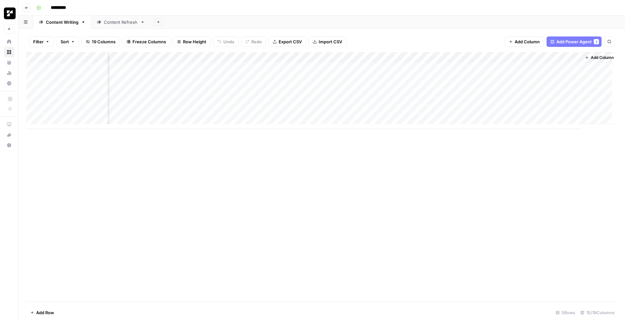
click at [556, 151] on div "Add Column" at bounding box center [321, 177] width 591 height 250
click at [600, 56] on span "Add Column" at bounding box center [602, 58] width 23 height 6
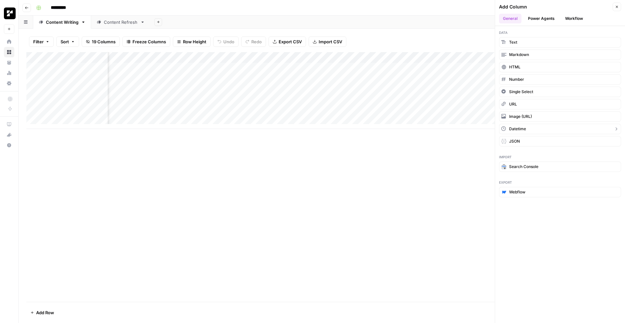
click at [542, 133] on button "Datetime" at bounding box center [560, 129] width 122 height 10
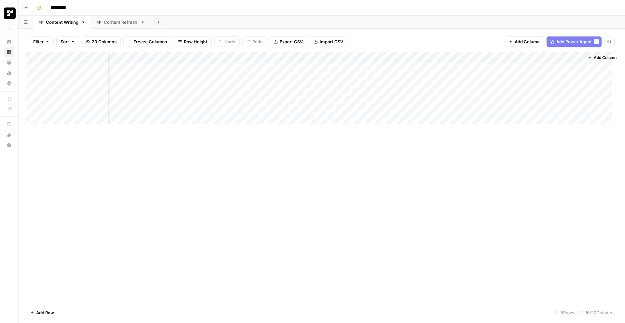
scroll to position [0, 414]
click at [596, 58] on span "Add Column" at bounding box center [602, 58] width 23 height 6
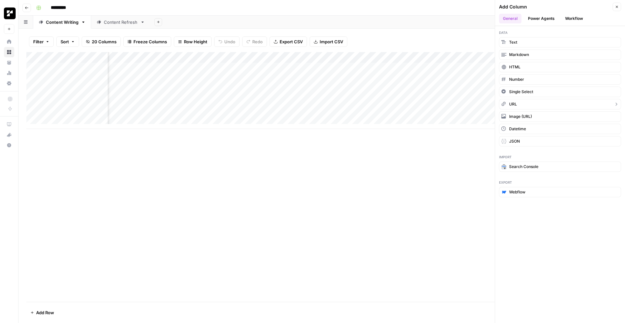
click at [530, 101] on button "URL" at bounding box center [560, 104] width 122 height 10
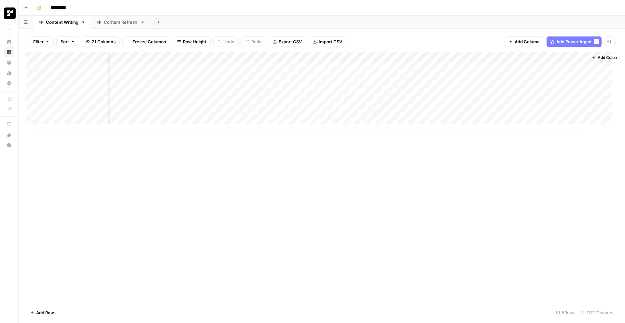
scroll to position [0, 473]
click at [515, 186] on div "Add Column" at bounding box center [321, 177] width 591 height 250
click at [484, 55] on div "Add Column" at bounding box center [321, 90] width 591 height 77
click at [484, 55] on div at bounding box center [488, 58] width 59 height 13
click at [489, 76] on input "New Column" at bounding box center [498, 73] width 66 height 7
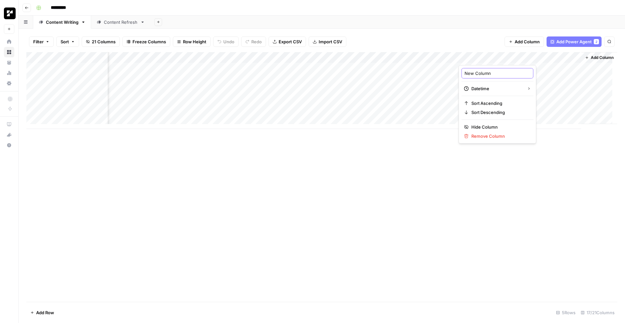
drag, startPoint x: 502, startPoint y: 74, endPoint x: 463, endPoint y: 73, distance: 39.1
click at [463, 73] on div "New Column" at bounding box center [498, 73] width 72 height 10
type input "Date Published"
click at [546, 173] on div "Add Column" at bounding box center [321, 177] width 591 height 250
click at [533, 60] on div "Add Column" at bounding box center [321, 90] width 591 height 77
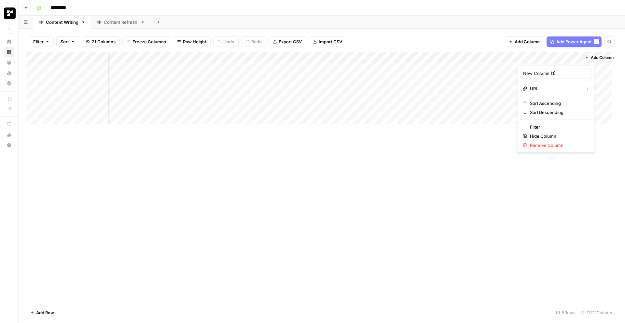
click at [533, 60] on div at bounding box center [546, 58] width 59 height 13
click at [539, 73] on input "New Column (1)" at bounding box center [556, 73] width 66 height 7
drag, startPoint x: 568, startPoint y: 74, endPoint x: 512, endPoint y: 73, distance: 55.4
click at [512, 73] on body "Replo New Home Browse Your Data Usage Settings Recent Grids SEO Blogs Recent Wo…" at bounding box center [312, 161] width 625 height 323
drag, startPoint x: 544, startPoint y: 71, endPoint x: 548, endPoint y: 71, distance: 4.2
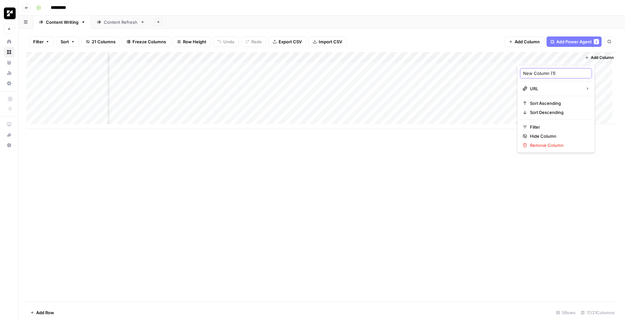
click at [545, 71] on input "New Column (1)" at bounding box center [556, 73] width 66 height 7
drag, startPoint x: 561, startPoint y: 71, endPoint x: 519, endPoint y: 71, distance: 42.3
click at [519, 71] on div "New Column (1) URL Sort Ascending Sort Descending Filter Hide Column Remove Col…" at bounding box center [556, 109] width 78 height 88
type input "Blog Slug"
click at [507, 197] on div "Add Column" at bounding box center [321, 177] width 591 height 250
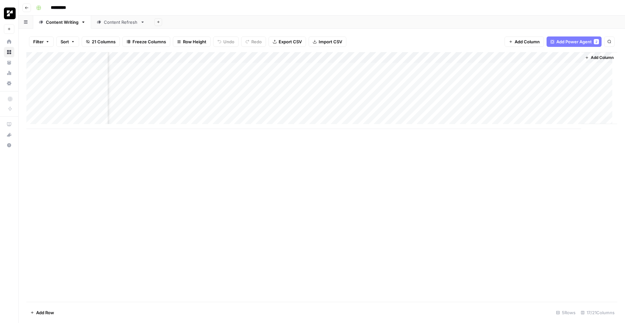
drag, startPoint x: 490, startPoint y: 58, endPoint x: 544, endPoint y: 103, distance: 70.3
click at [544, 103] on div "Add Column" at bounding box center [321, 90] width 591 height 77
drag, startPoint x: 534, startPoint y: 55, endPoint x: 498, endPoint y: 55, distance: 35.8
click at [498, 55] on div "Add Column" at bounding box center [321, 90] width 591 height 77
click at [545, 52] on div "Add Column" at bounding box center [321, 90] width 591 height 77
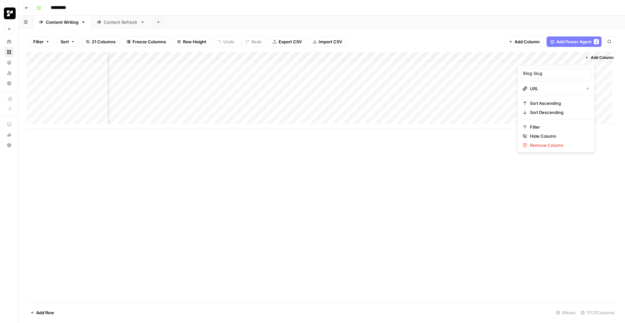
click at [490, 56] on div "Add Column" at bounding box center [321, 90] width 591 height 77
click at [550, 58] on div "Add Column" at bounding box center [321, 90] width 591 height 77
click at [481, 181] on div "Add Column" at bounding box center [321, 177] width 591 height 250
click at [462, 25] on div "Add Sheet" at bounding box center [387, 22] width 475 height 13
click at [423, 104] on div "Add Column" at bounding box center [321, 90] width 591 height 77
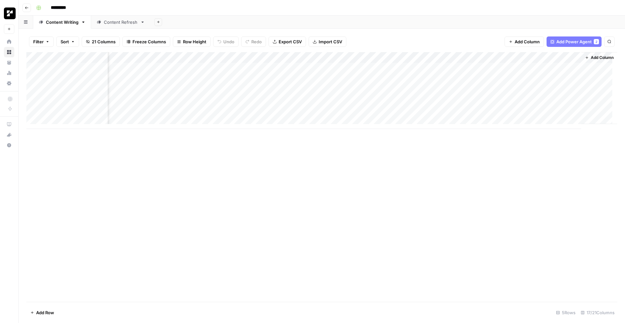
click at [477, 72] on div "Add Column" at bounding box center [321, 90] width 591 height 77
click at [540, 70] on div "Add Column" at bounding box center [321, 90] width 591 height 77
click at [110, 22] on div "Content Refresh" at bounding box center [121, 22] width 34 height 7
click at [63, 24] on div "Content Writing" at bounding box center [62, 22] width 33 height 7
click at [113, 25] on div "Content Refresh" at bounding box center [121, 22] width 34 height 7
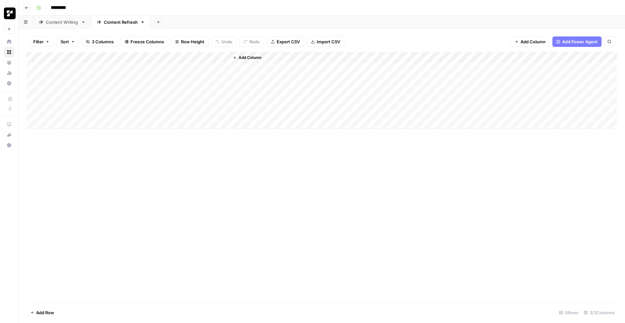
click at [60, 25] on div "Content Writing" at bounding box center [62, 22] width 33 height 7
click at [148, 44] on span "Freeze Columns" at bounding box center [150, 41] width 34 height 7
click at [179, 188] on div "Add Column" at bounding box center [321, 177] width 591 height 250
click at [67, 41] on span "Sort" at bounding box center [65, 41] width 8 height 7
click at [184, 208] on div "Add Column" at bounding box center [321, 177] width 591 height 250
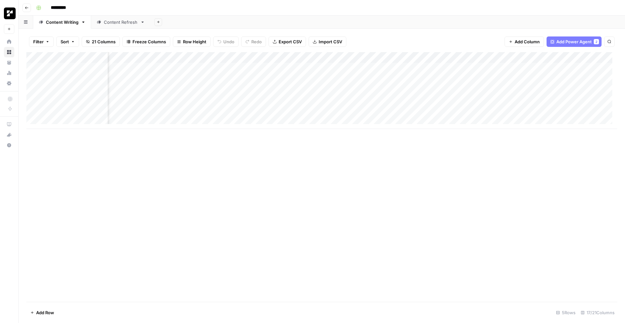
scroll to position [0, 243]
click at [500, 58] on div "Add Column" at bounding box center [321, 90] width 591 height 77
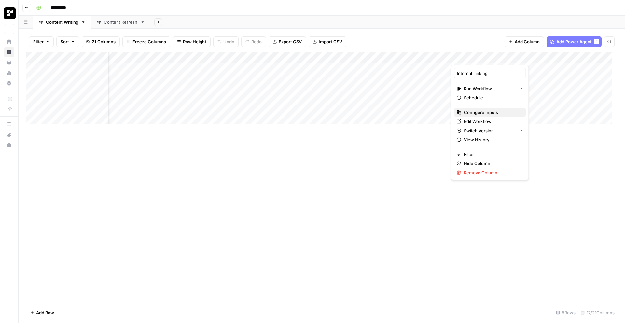
click at [498, 115] on span "Configure Inputs" at bounding box center [492, 112] width 57 height 7
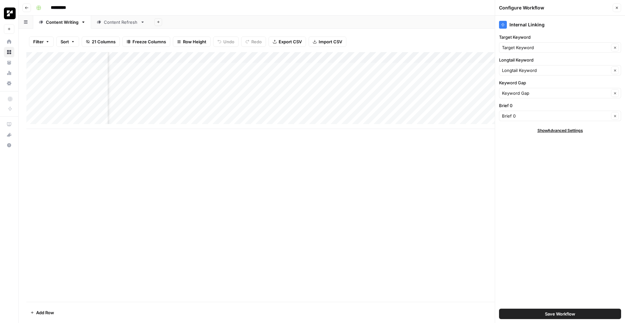
click at [398, 180] on div "Add Column" at bounding box center [321, 177] width 591 height 250
click at [619, 7] on icon "button" at bounding box center [617, 8] width 4 height 4
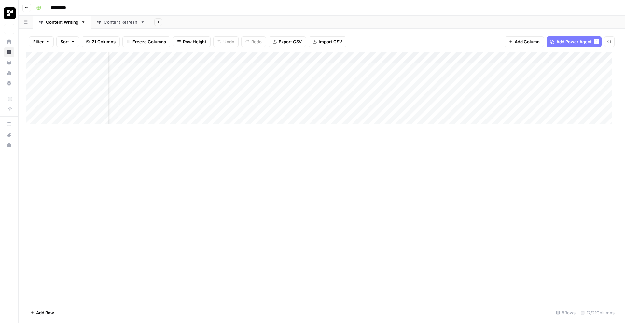
scroll to position [0, 473]
click at [533, 60] on div "Add Column" at bounding box center [321, 90] width 591 height 77
click at [533, 59] on div at bounding box center [546, 58] width 59 height 13
click at [546, 72] on input "Blog Slug" at bounding box center [556, 73] width 66 height 7
drag, startPoint x: 533, startPoint y: 73, endPoint x: 561, endPoint y: 74, distance: 28.0
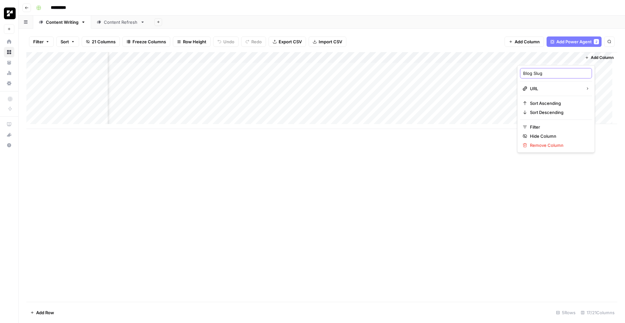
click at [561, 74] on input "Blog Slug" at bounding box center [556, 73] width 66 height 7
type input "Blog URL"
click at [484, 164] on div "Add Column" at bounding box center [321, 177] width 591 height 250
click at [106, 25] on link "Content Refresh" at bounding box center [120, 22] width 59 height 13
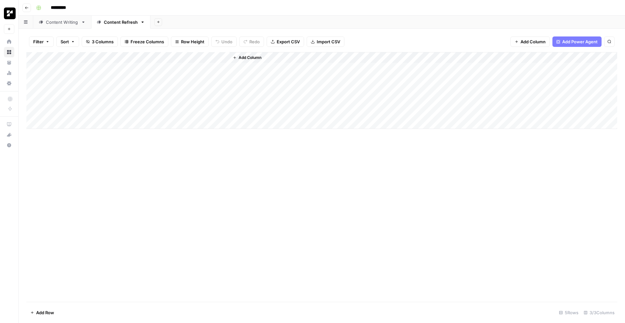
click at [83, 59] on div "Add Column" at bounding box center [321, 90] width 591 height 77
drag, startPoint x: 88, startPoint y: 73, endPoint x: 66, endPoint y: 74, distance: 21.9
click at [66, 74] on input "Date Published" at bounding box center [88, 73] width 66 height 7
type input "Date URL"
click at [117, 147] on div "Add Column" at bounding box center [321, 177] width 591 height 250
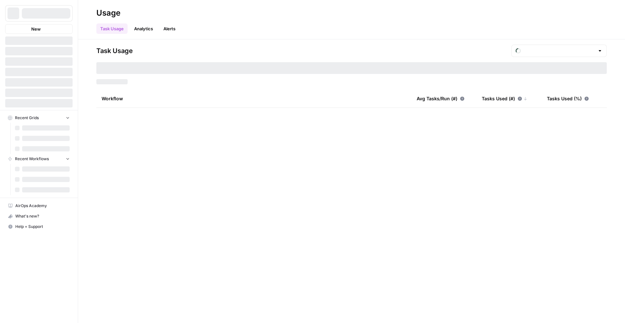
type input "August Included Tasks"
